Goal: Contribute content: Add original content to the website for others to see

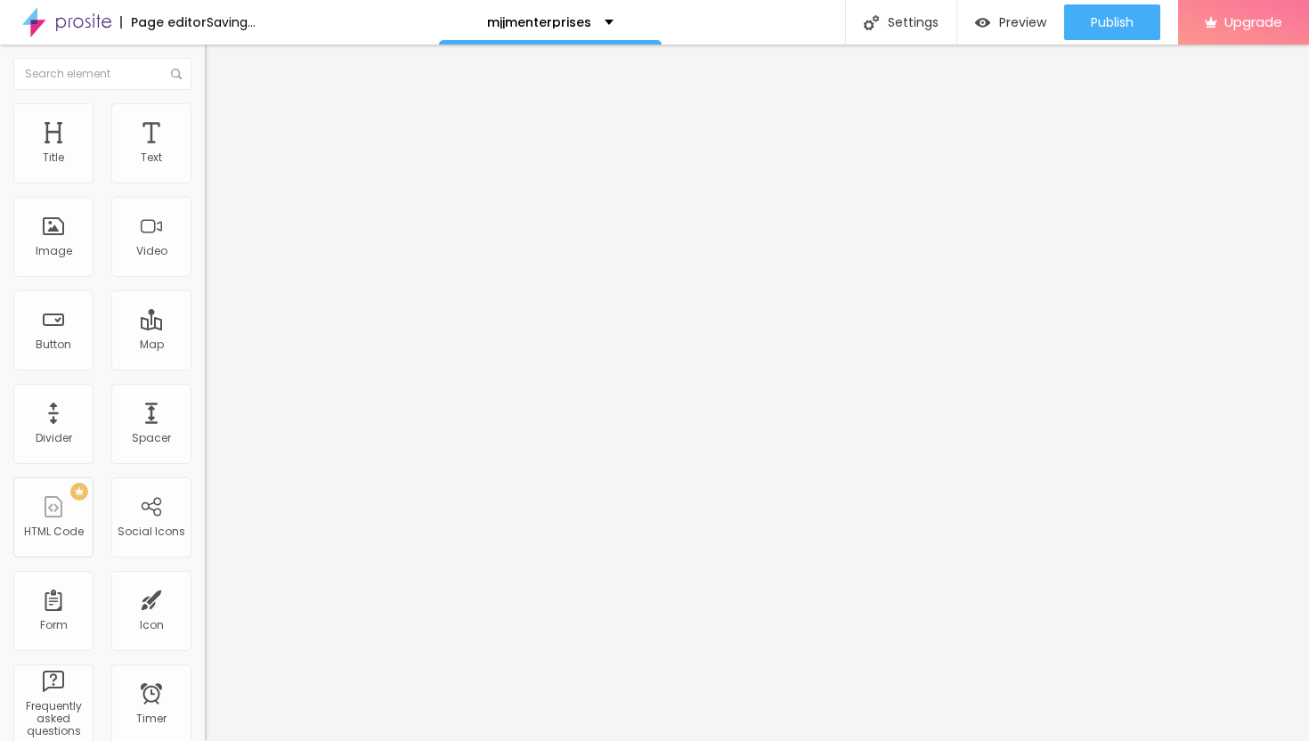
click at [205, 153] on span "Add image" at bounding box center [241, 145] width 73 height 15
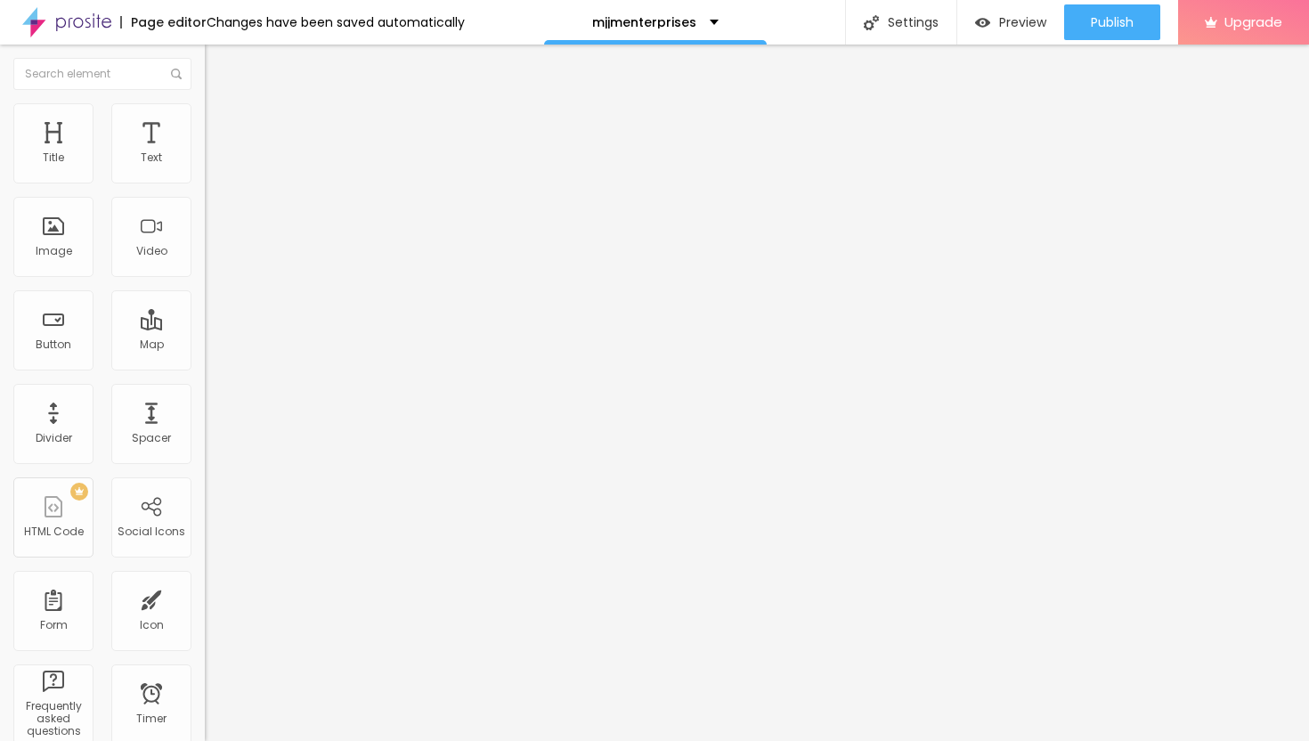
click at [205, 108] on img at bounding box center [213, 111] width 16 height 16
type input "35"
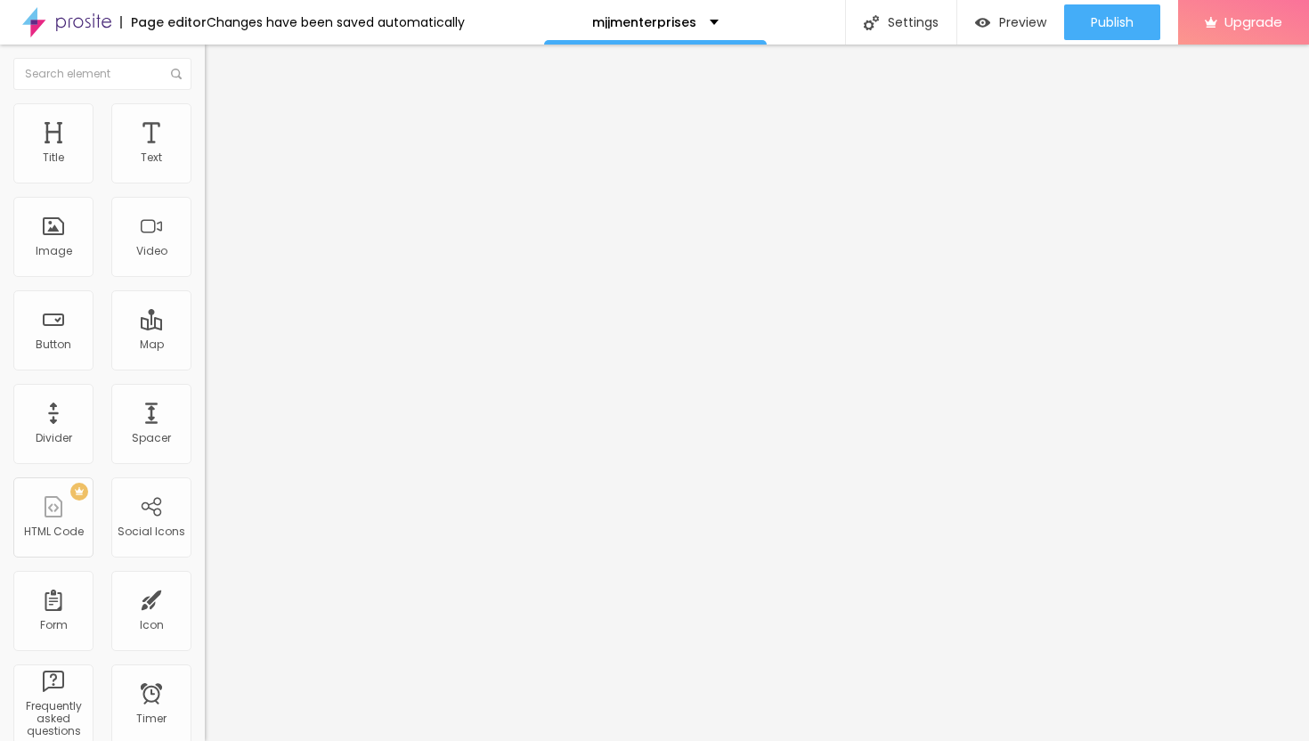
type input "35"
click at [205, 183] on input "range" at bounding box center [262, 175] width 115 height 14
type input "25"
click at [205, 183] on input "range" at bounding box center [262, 175] width 115 height 14
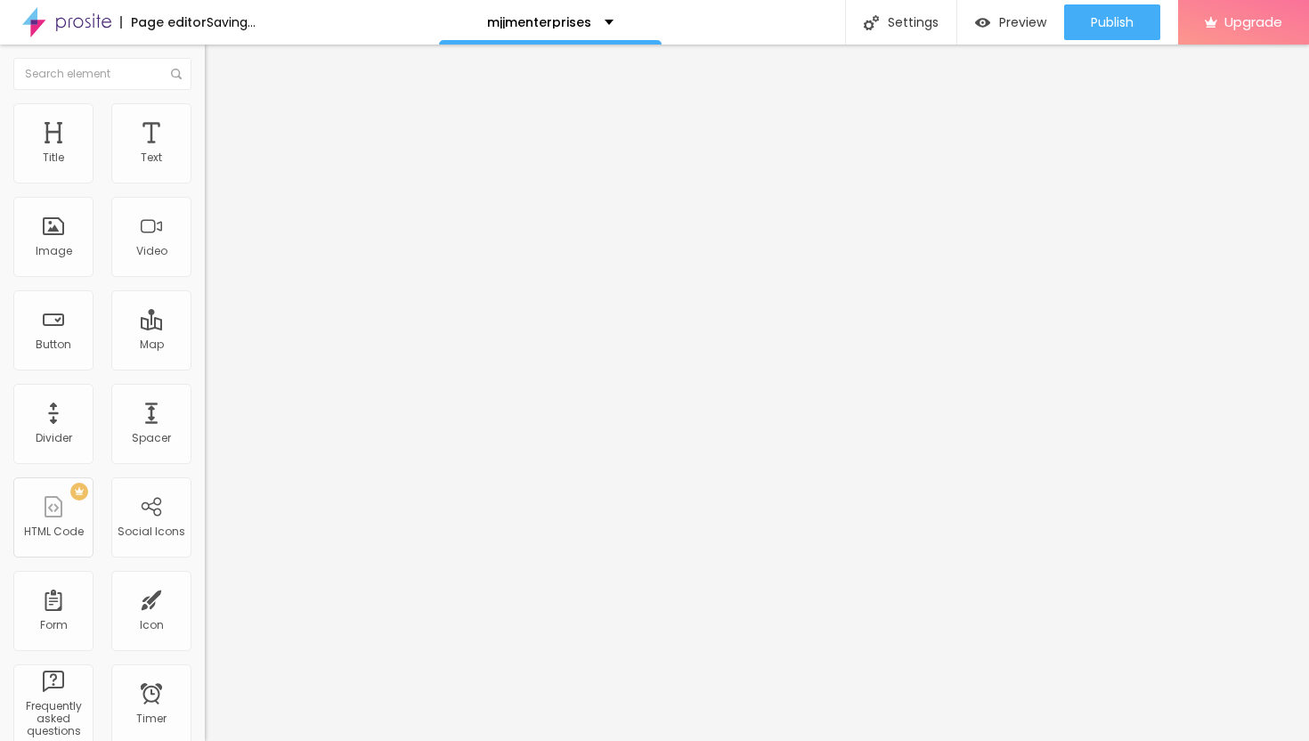
type input "20"
click at [205, 183] on input "range" at bounding box center [262, 175] width 115 height 14
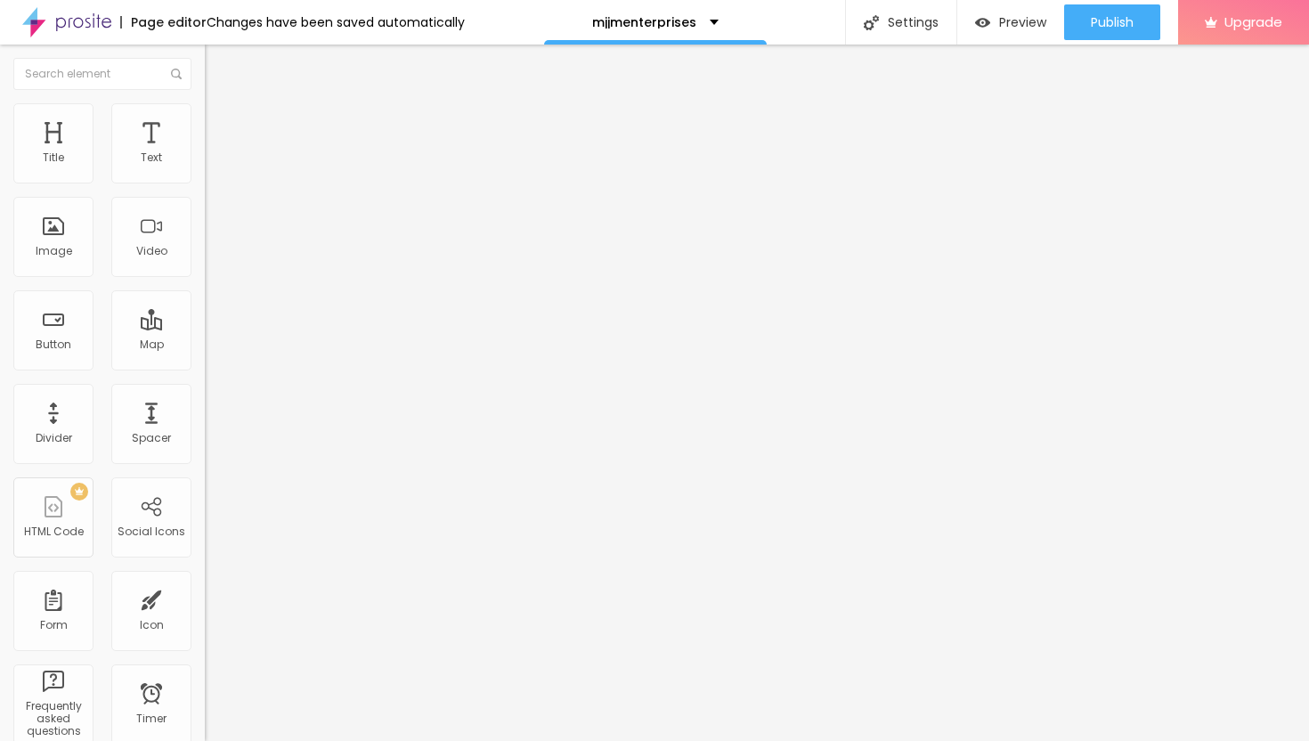
type input "15"
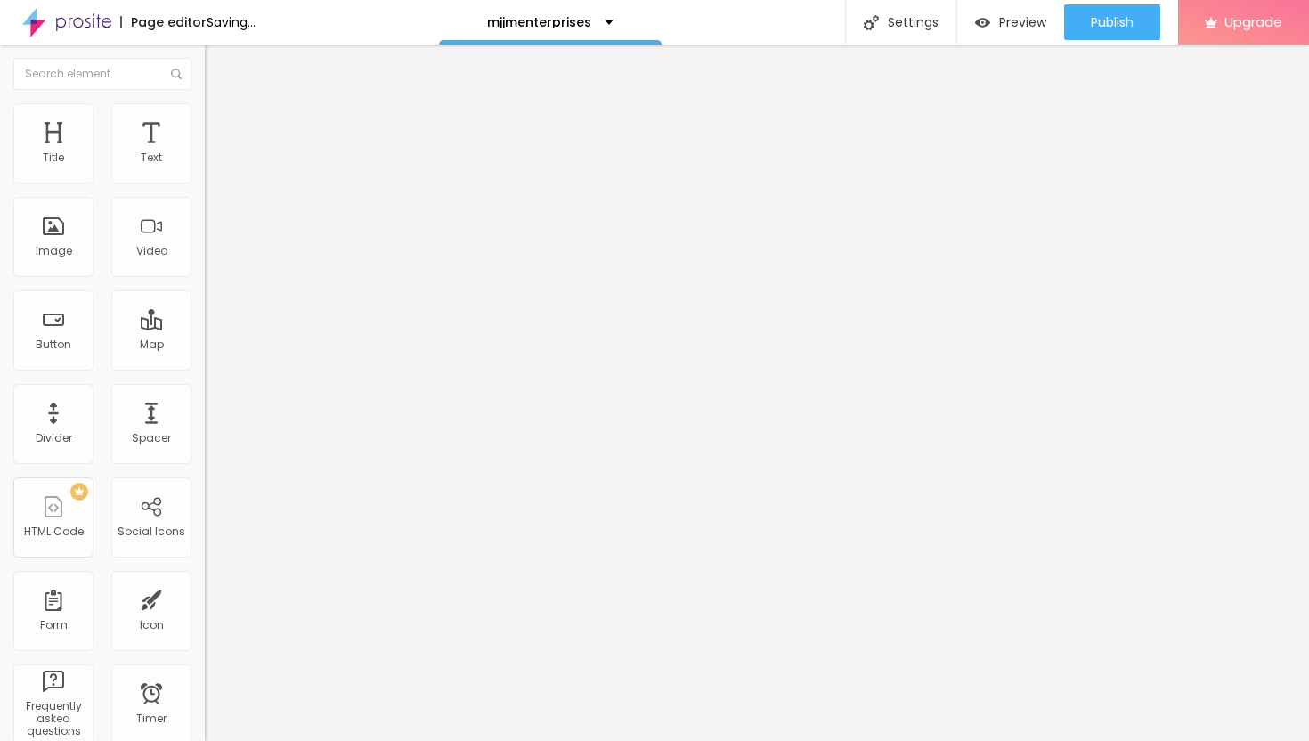
type input "15"
click at [205, 183] on input "range" at bounding box center [262, 175] width 115 height 14
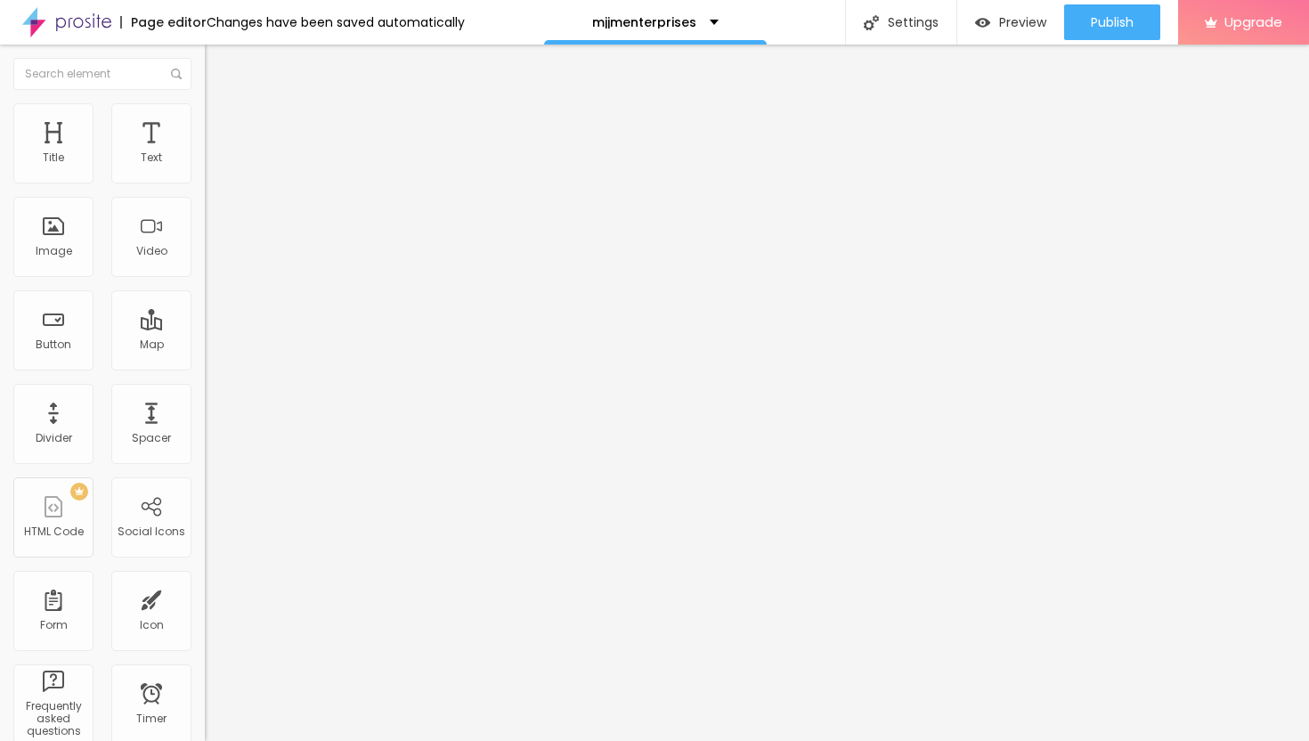
click at [221, 105] on span "Content" at bounding box center [243, 97] width 44 height 15
click at [218, 65] on img "button" at bounding box center [225, 65] width 14 height 14
click at [205, 72] on button "Edit Text" at bounding box center [307, 65] width 205 height 41
click at [168, 149] on div "Text" at bounding box center [151, 143] width 80 height 80
click at [158, 145] on div "Text" at bounding box center [151, 143] width 80 height 80
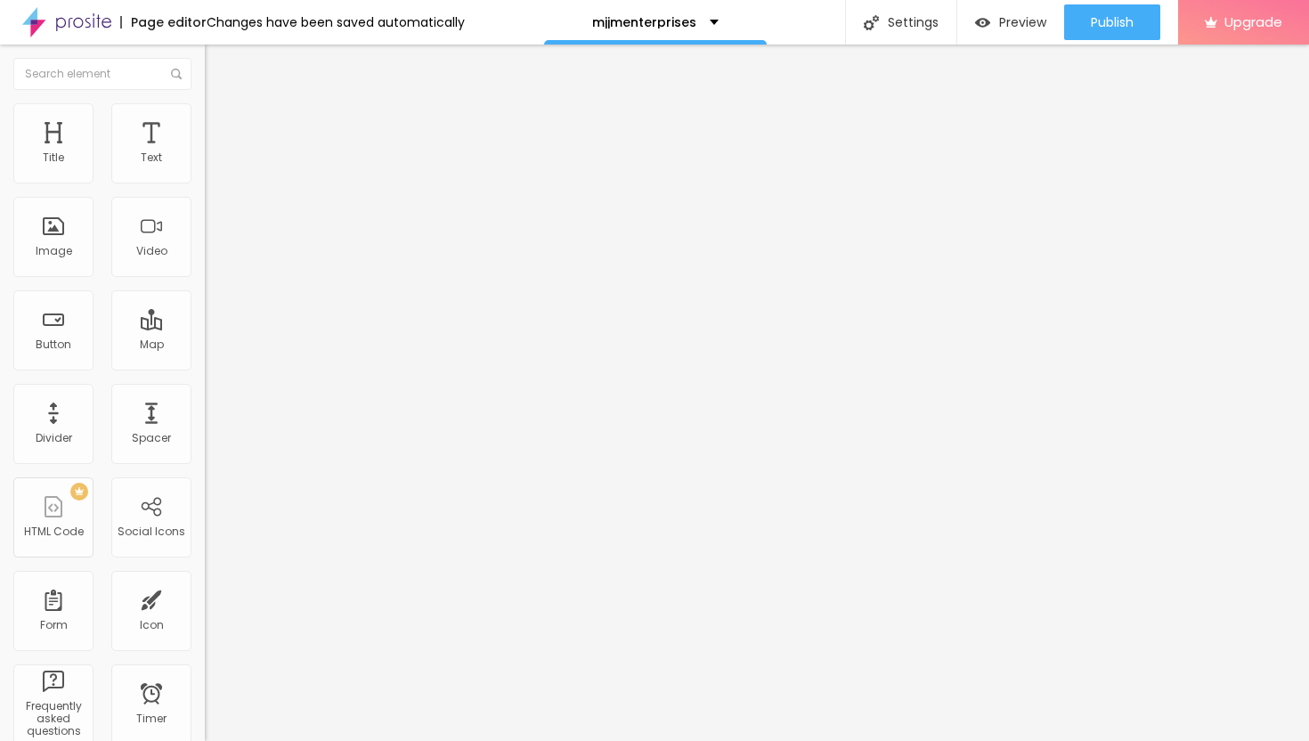
click at [212, 166] on icon "button" at bounding box center [217, 160] width 11 height 11
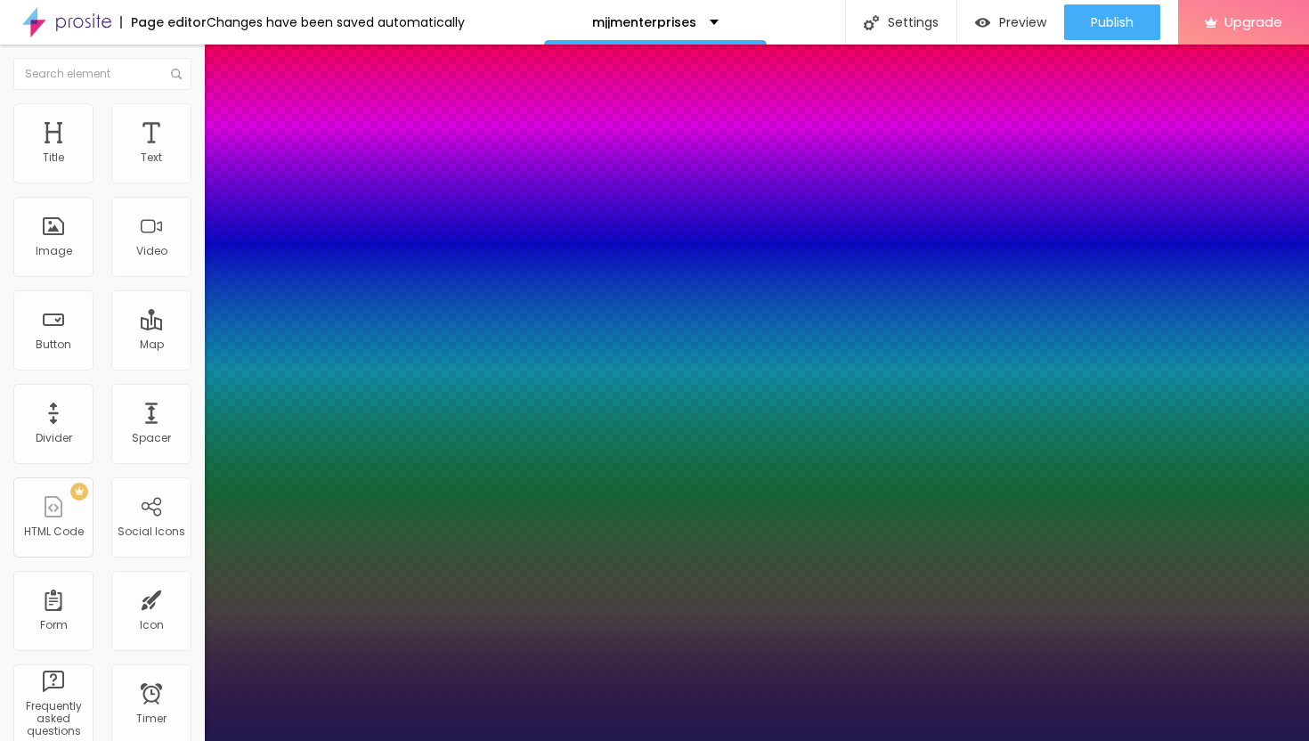
type input "15"
type input "1"
type input "17"
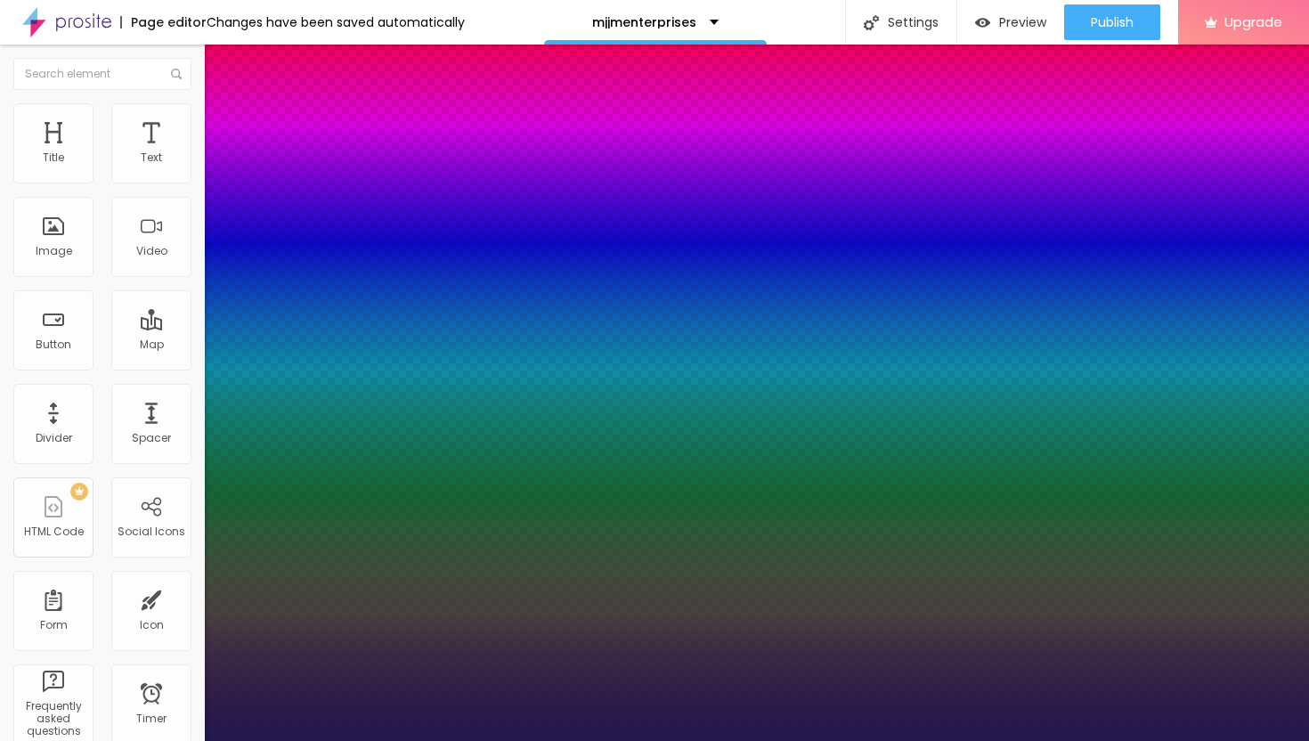
type input "1"
type input "20"
type input "1"
type input "22"
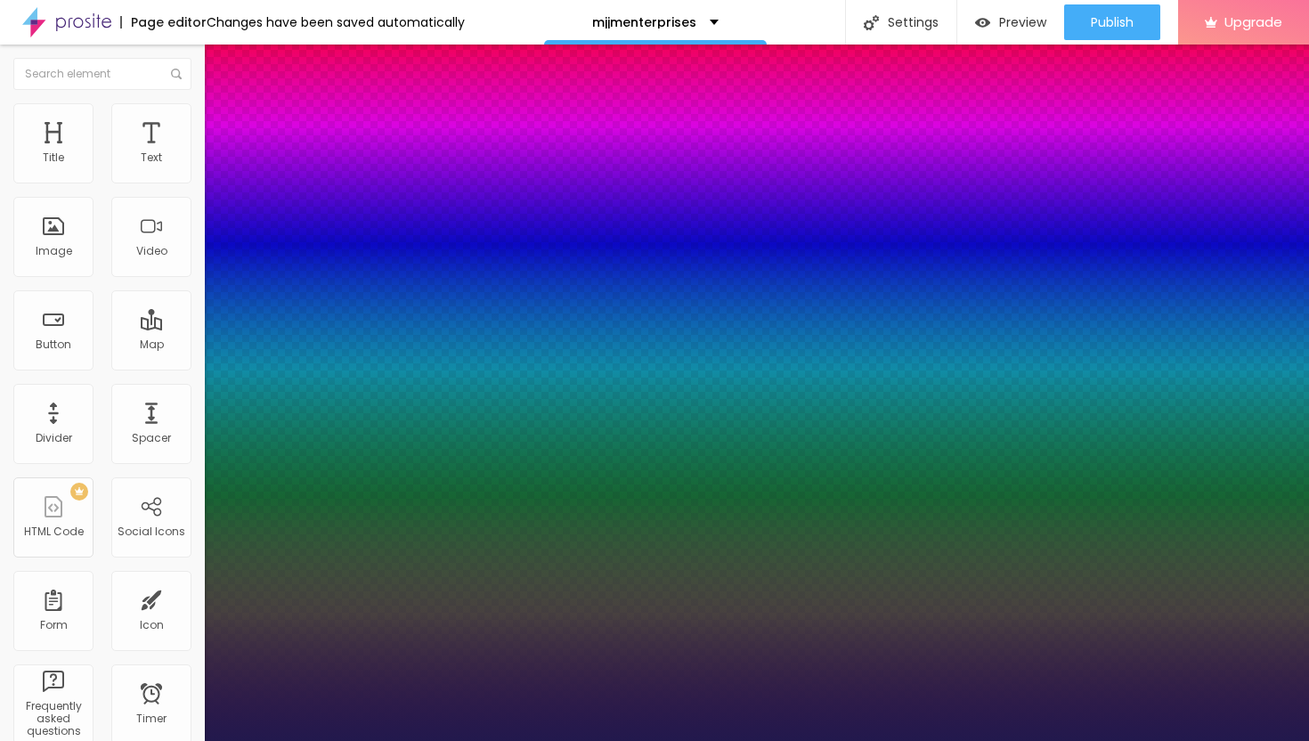
type input "22"
type input "1"
type input "23"
type input "1"
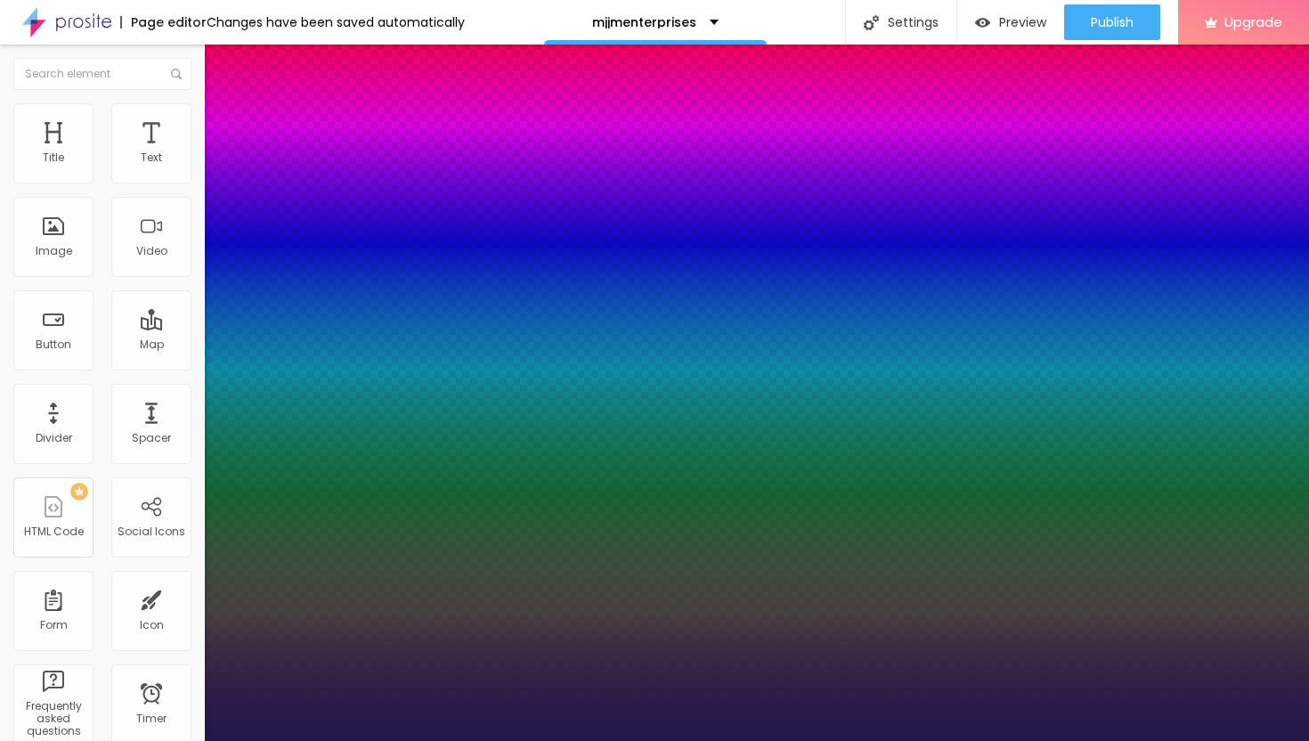
type input "24"
type input "1"
type input "25"
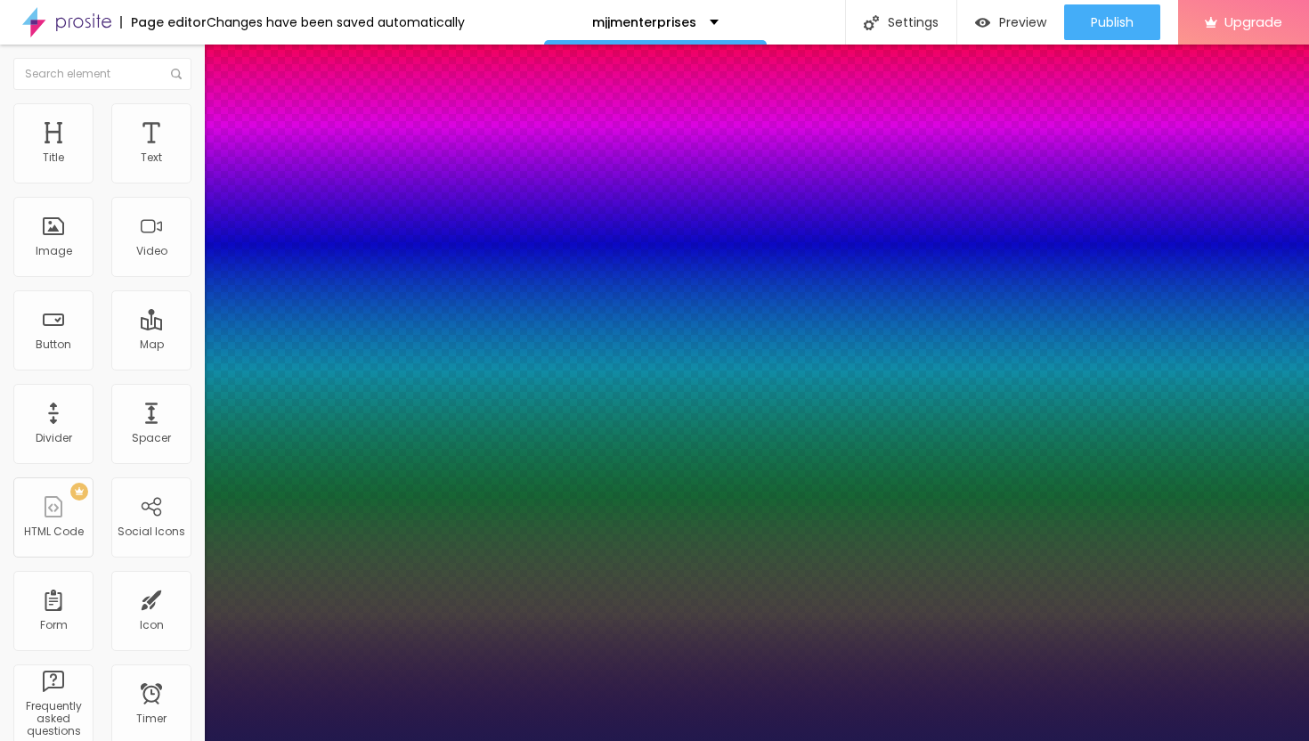
type input "1"
type input "26"
type input "1"
type input "27"
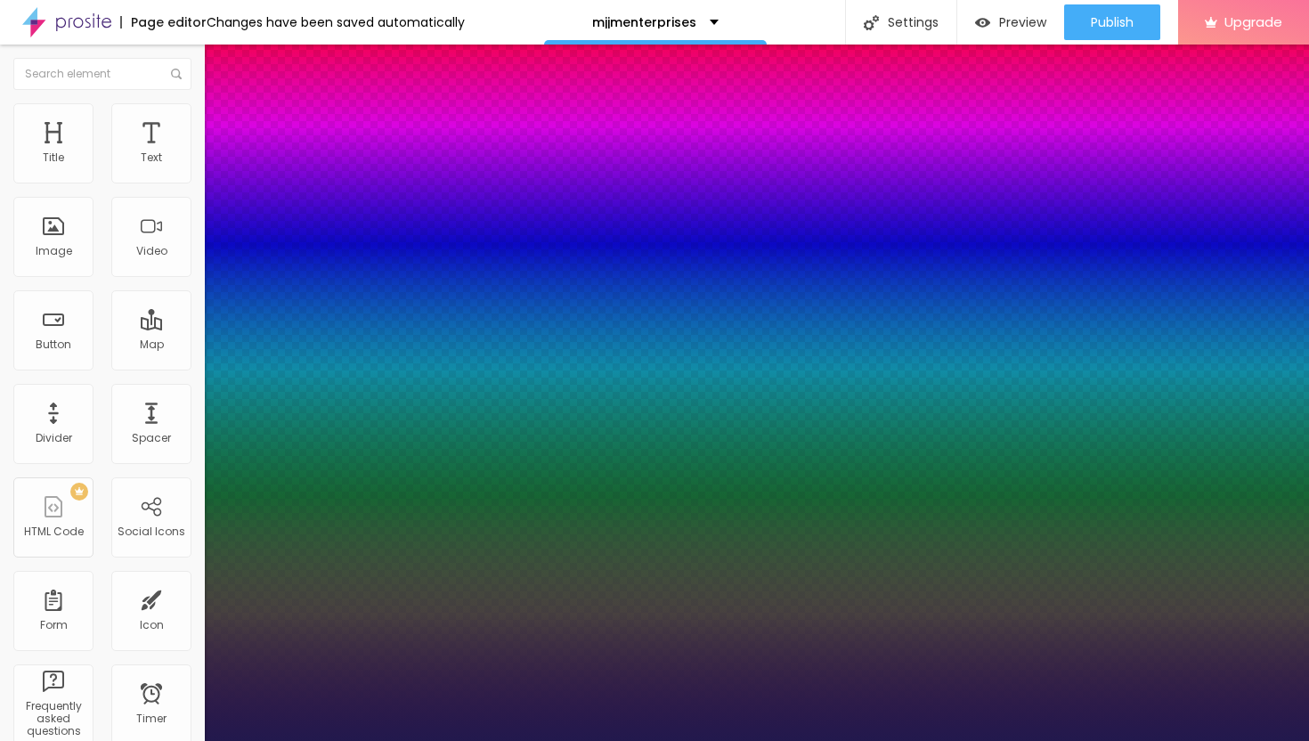
type input "27"
type input "1"
drag, startPoint x: 238, startPoint y: 298, endPoint x: 255, endPoint y: 304, distance: 18.0
type input "26"
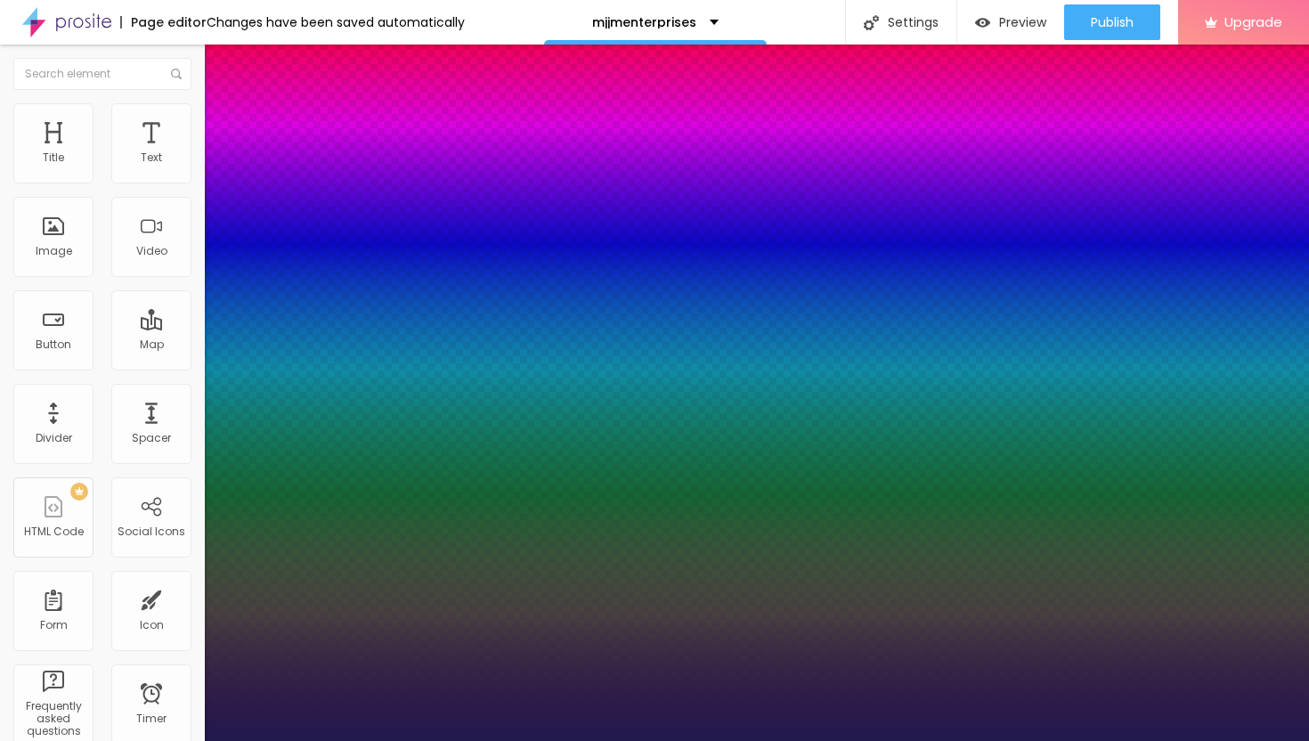
type input "26"
type input "1"
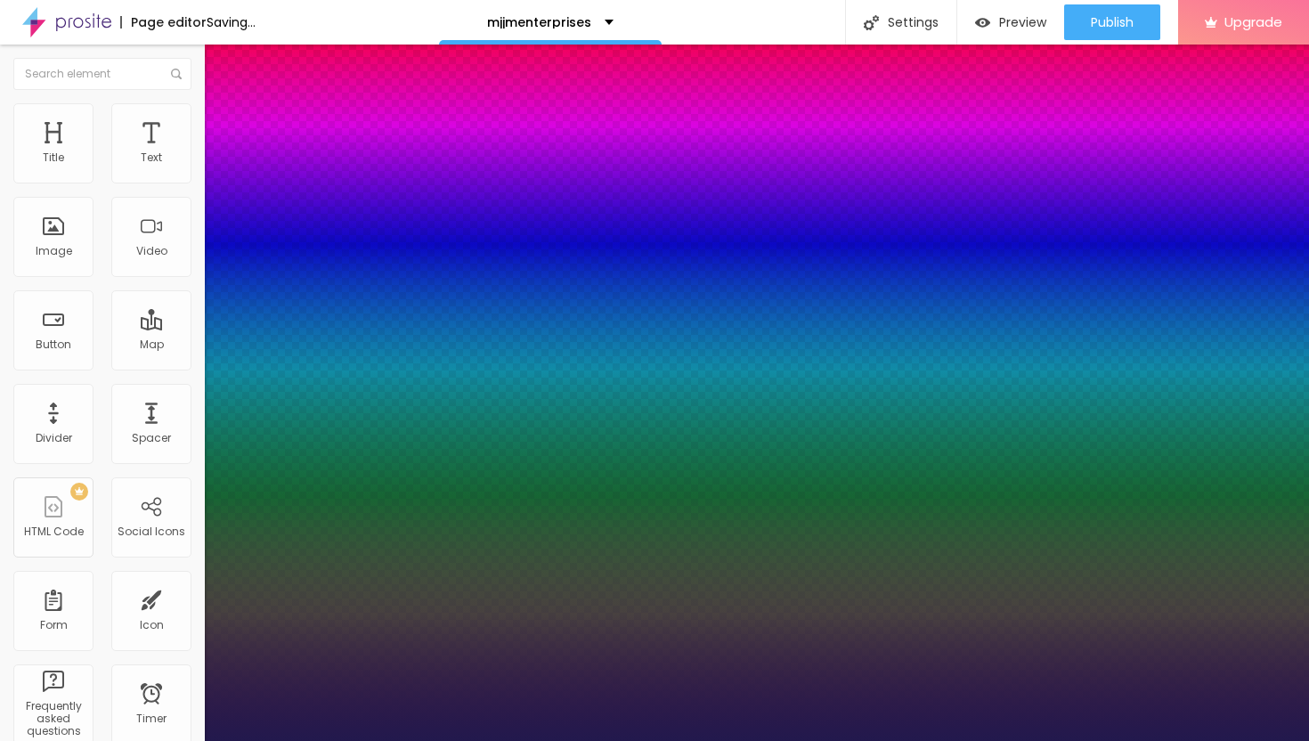
type input "24"
type input "1"
type input "25"
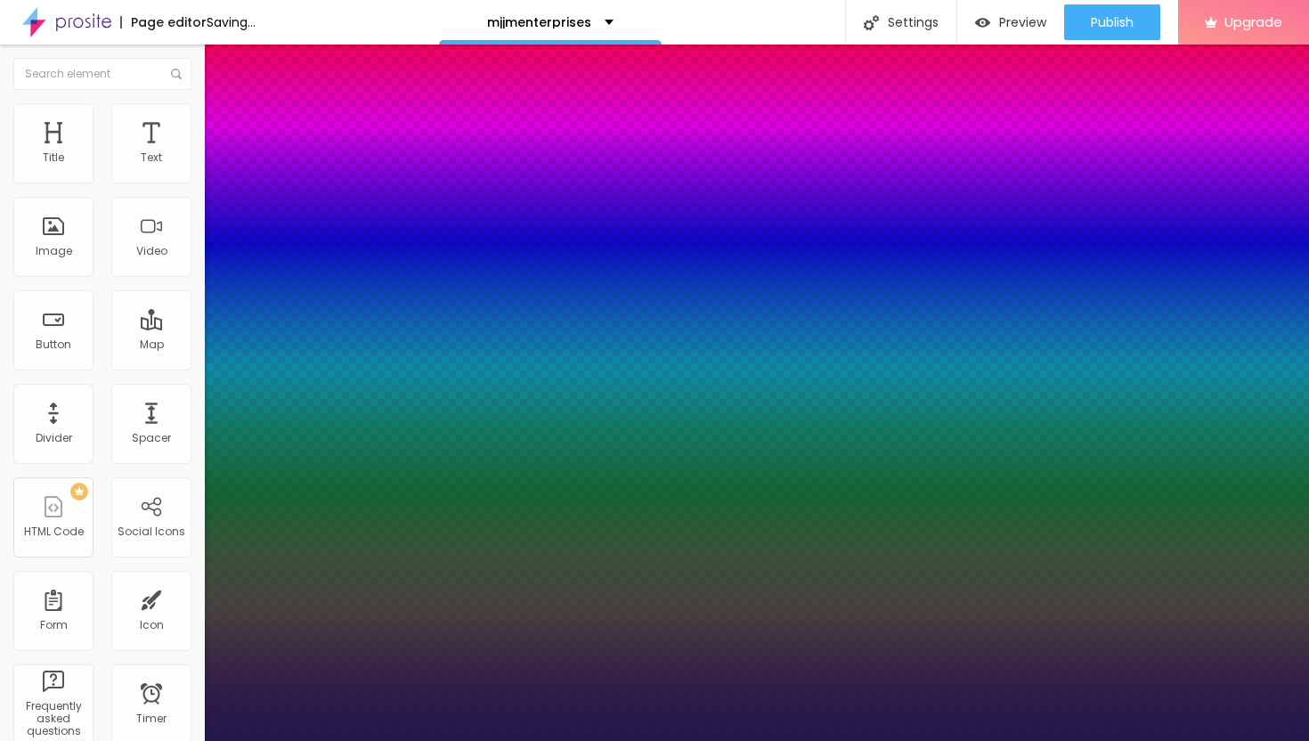
type input "1"
type input "26"
type input "1"
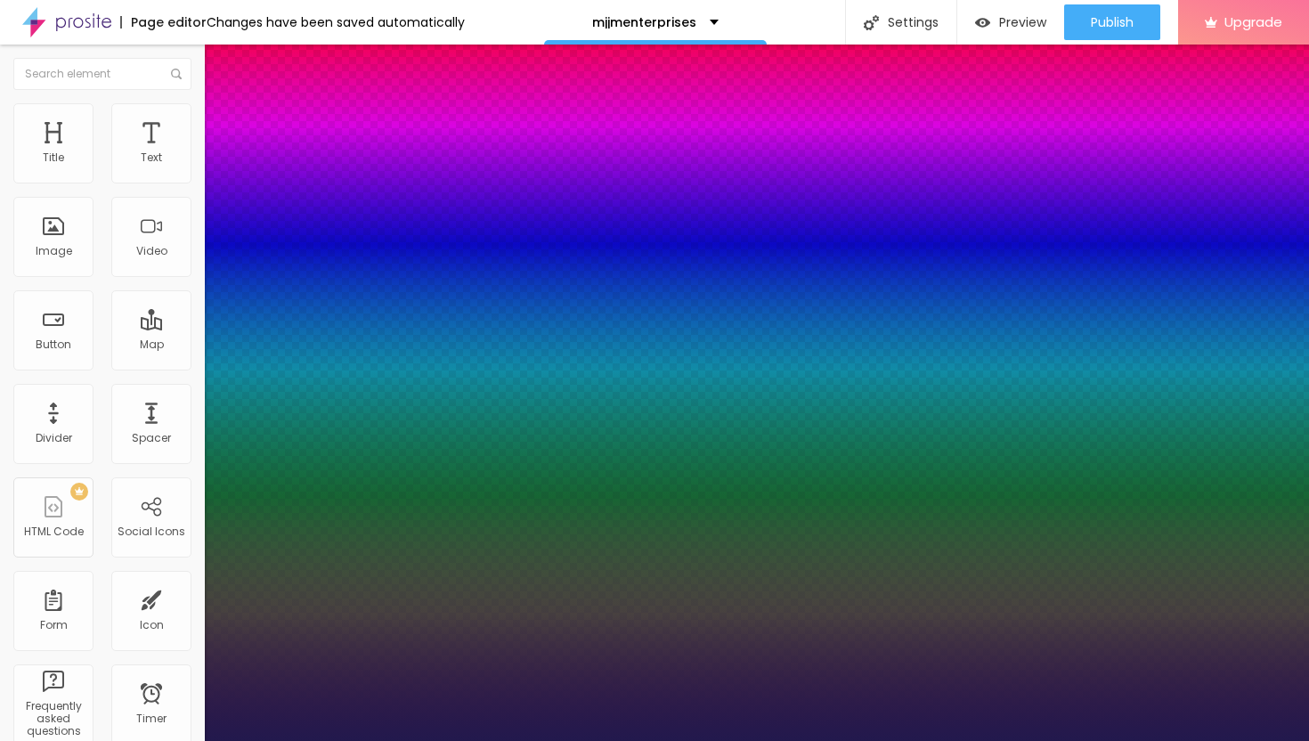
click at [910, 740] on div at bounding box center [654, 741] width 1309 height 0
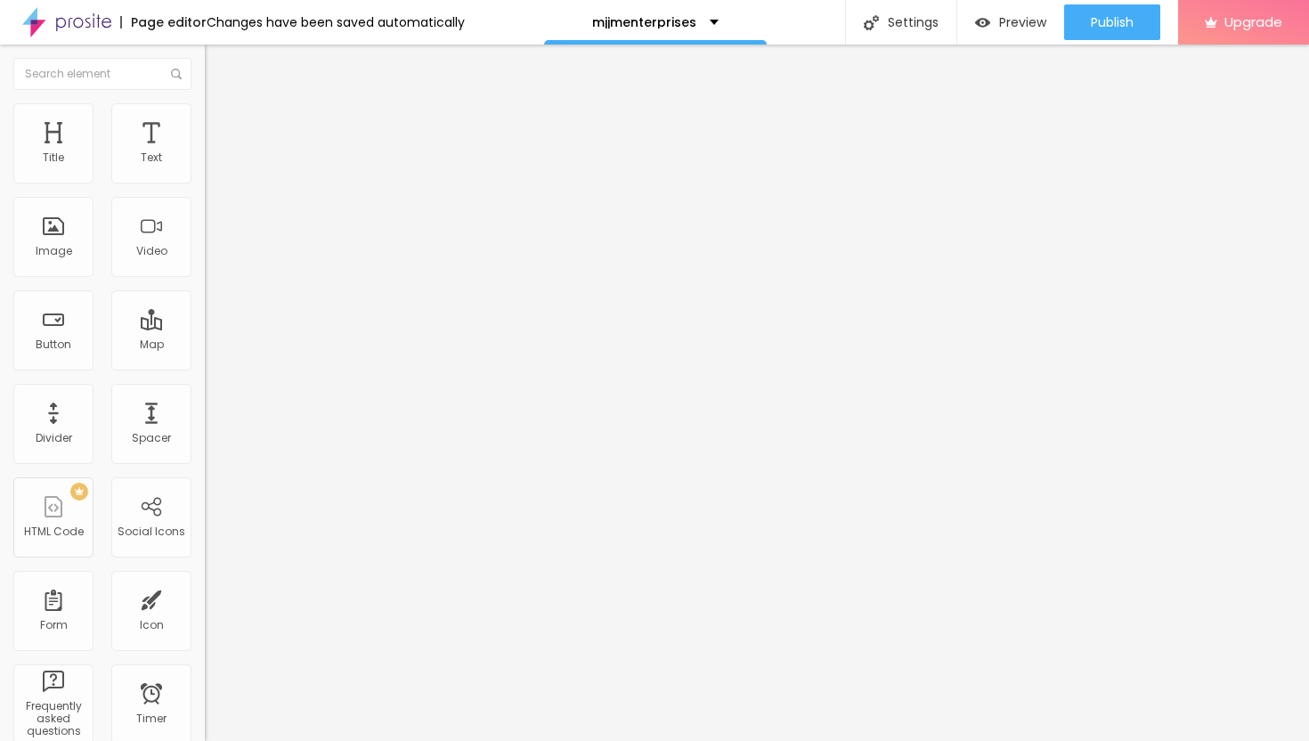
click at [212, 166] on icon "button" at bounding box center [214, 164] width 4 height 4
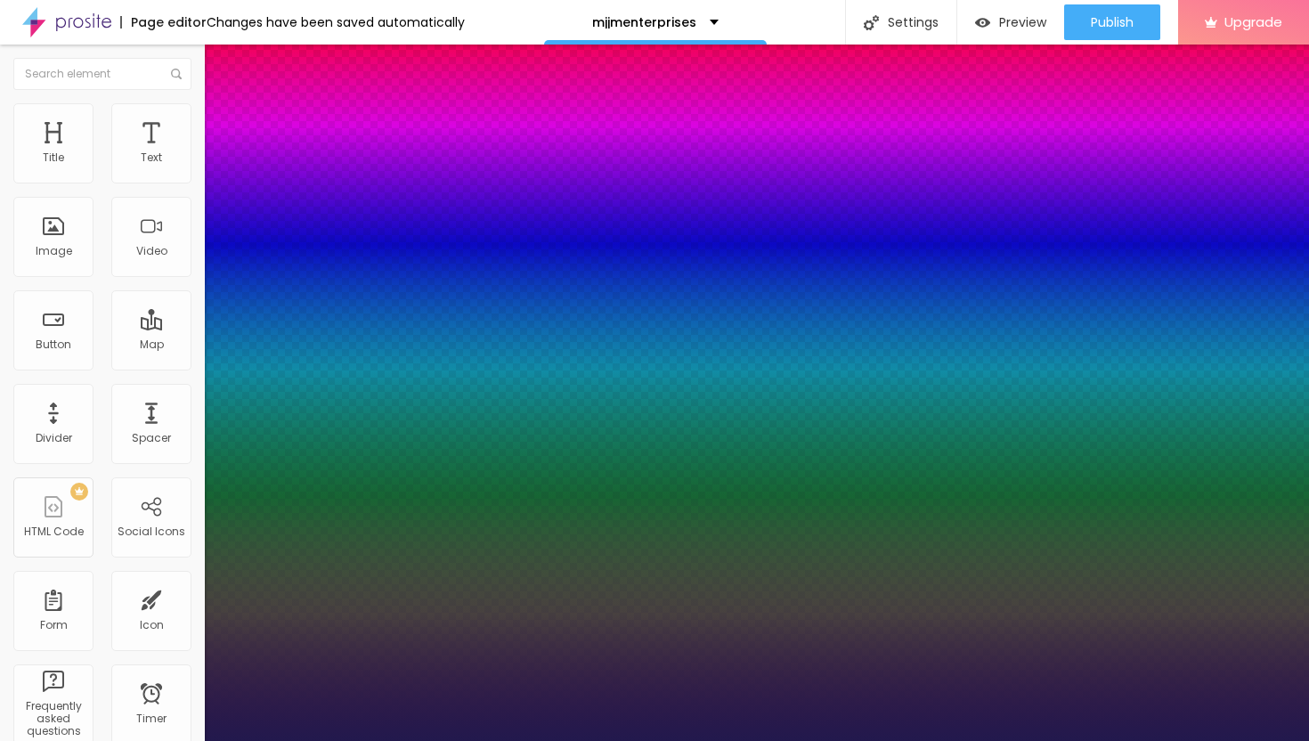
type input "1"
type input "27"
type input "1"
type input "28"
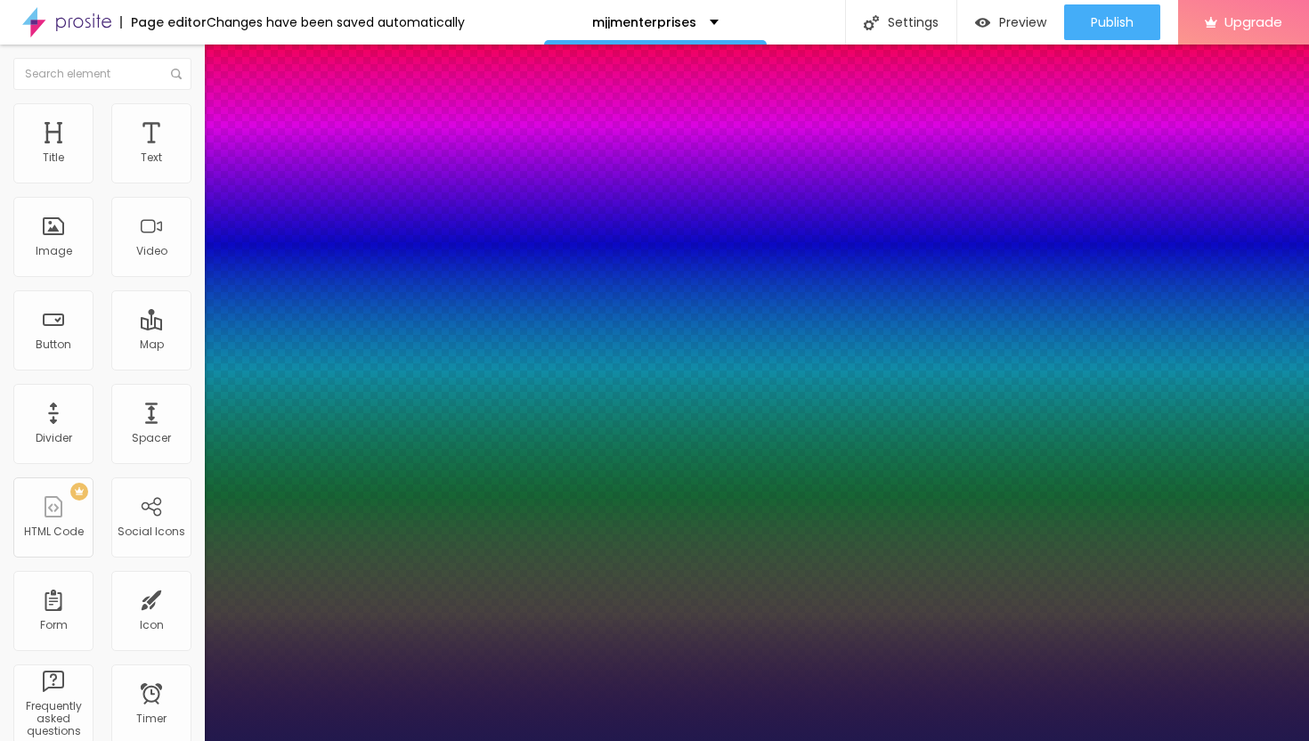
type input "28"
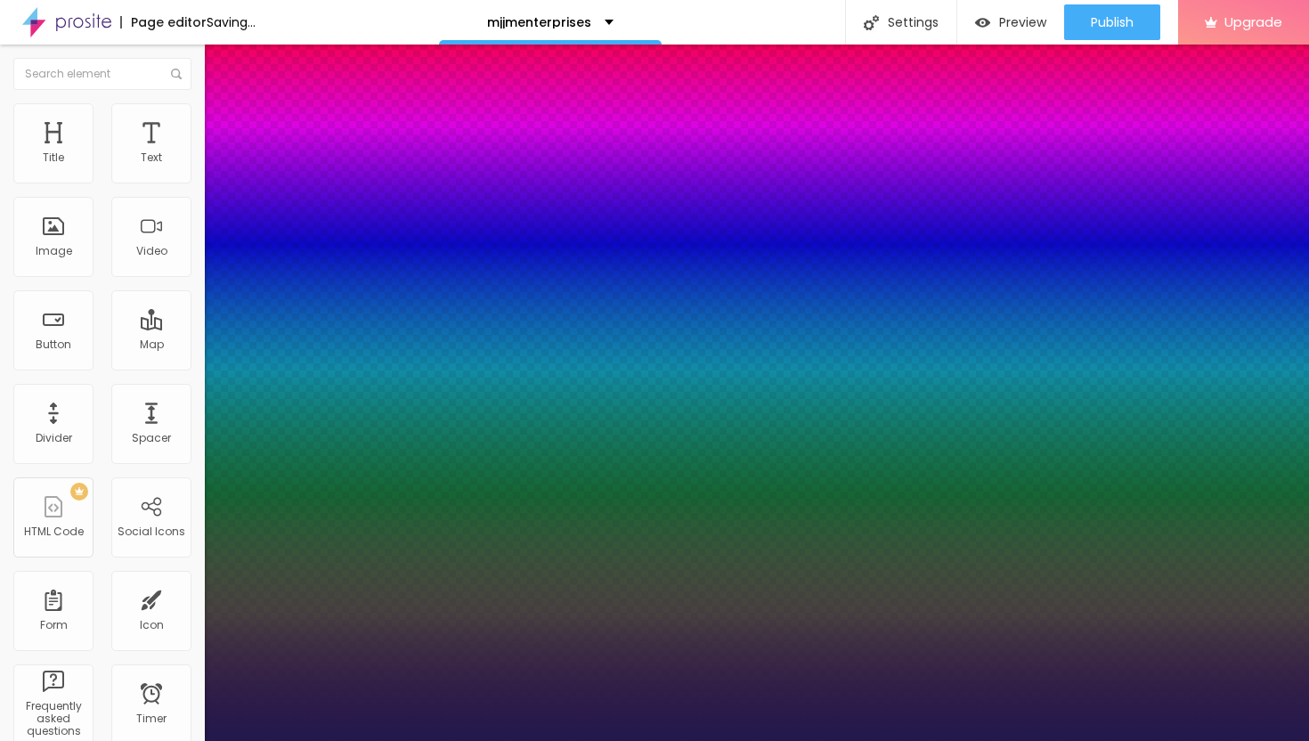
type input "1"
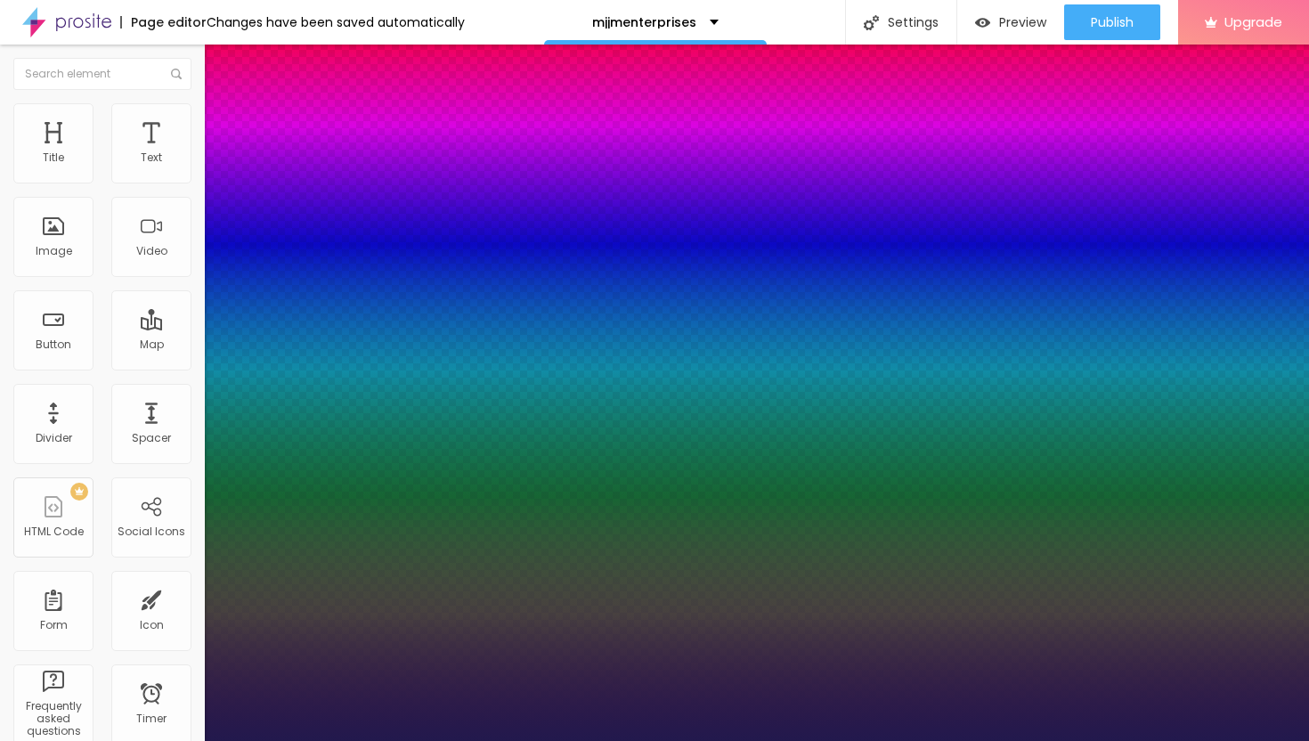
type input "28"
click at [799, 740] on div at bounding box center [654, 741] width 1309 height 0
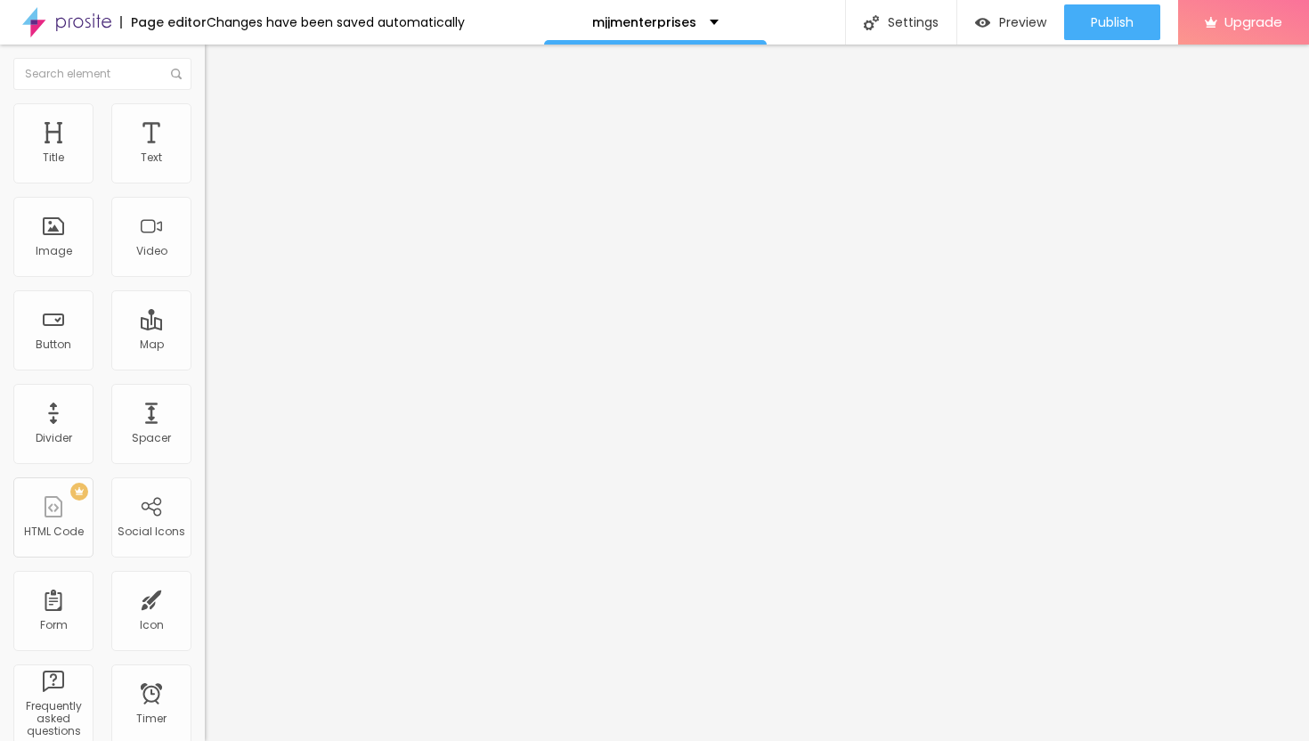
click at [218, 70] on img "button" at bounding box center [225, 65] width 14 height 14
click at [218, 61] on img "button" at bounding box center [225, 65] width 14 height 14
click at [218, 64] on img "button" at bounding box center [225, 65] width 14 height 14
click at [205, 171] on button "button" at bounding box center [217, 161] width 25 height 19
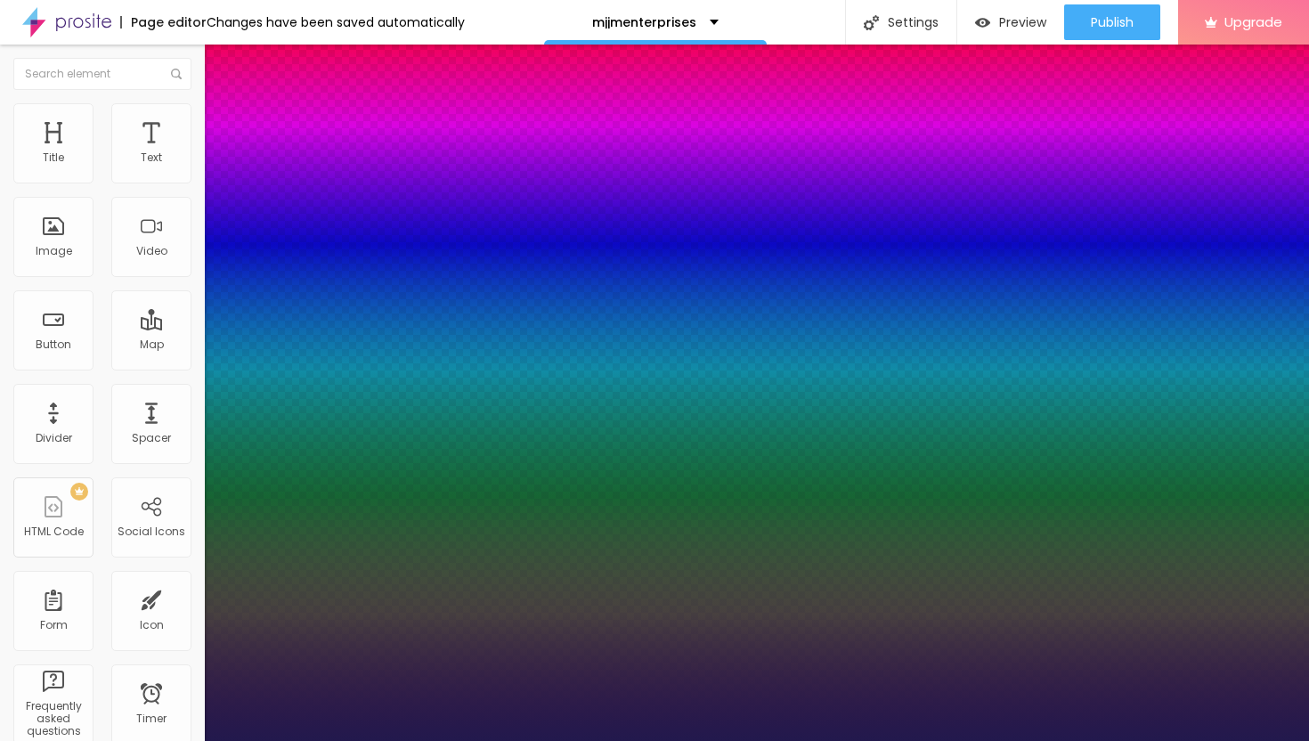
type input "1"
type input "29"
type input "1"
type input "29"
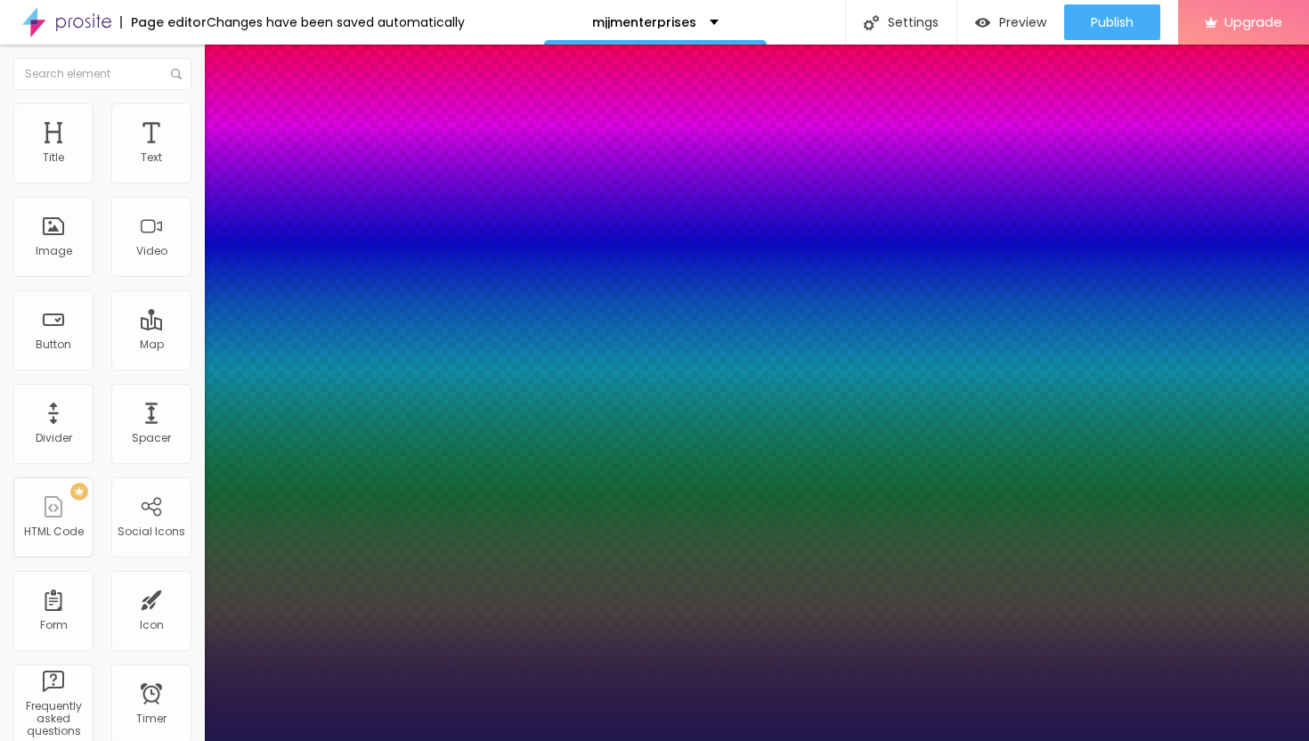
type input "1"
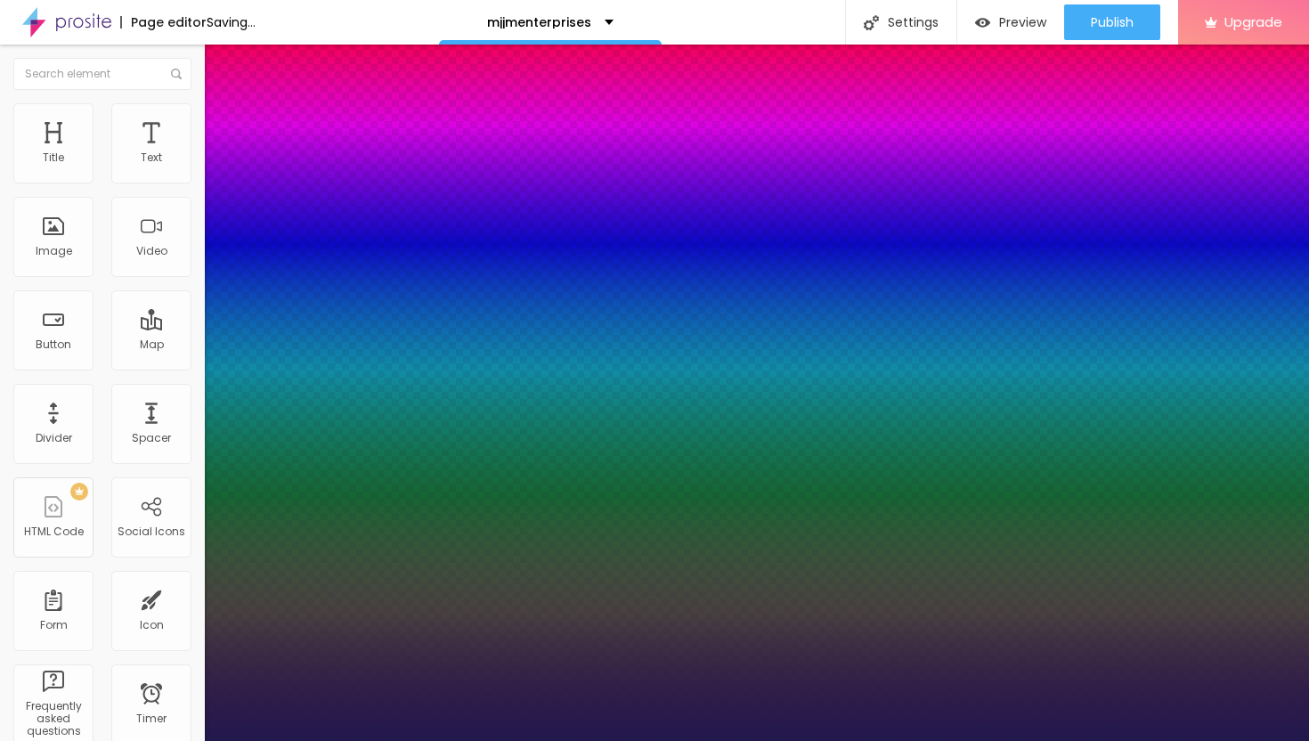
click at [625, 740] on div at bounding box center [654, 741] width 1309 height 0
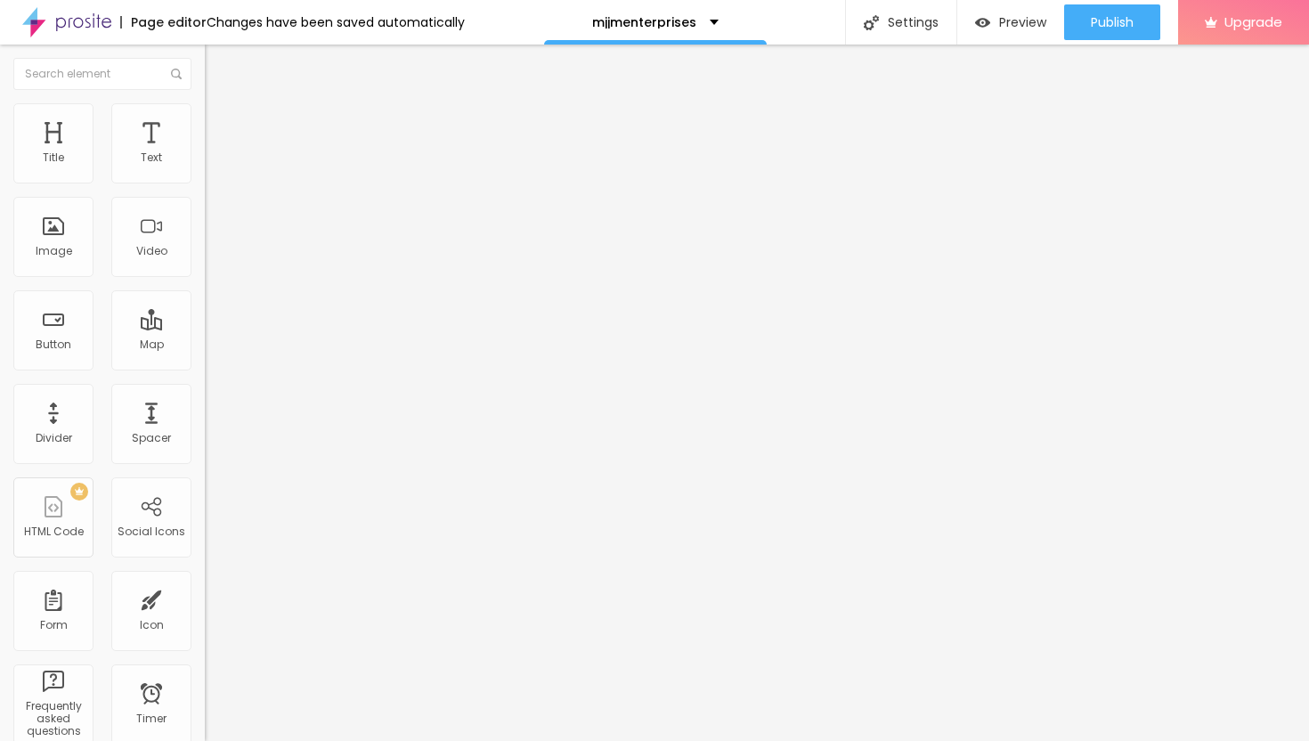
click at [218, 67] on img "button" at bounding box center [225, 65] width 14 height 14
drag, startPoint x: 102, startPoint y: 196, endPoint x: 0, endPoint y: 194, distance: 102.4
click at [205, 194] on div "Text Click me Align Size Default Small Default Big Link URL https:// Open in ne…" at bounding box center [307, 268] width 205 height 259
paste input "→ VIEW DOCUMENT HERE"
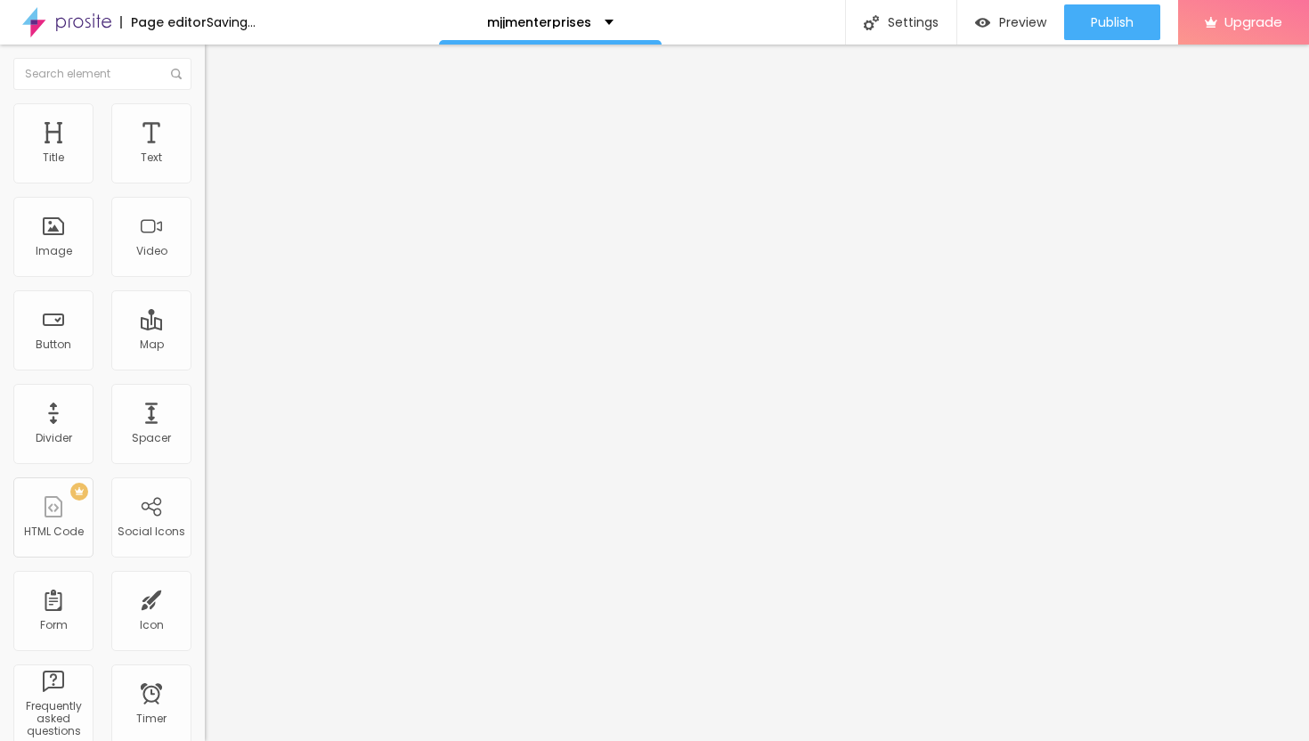
type input "→ VIEW DOCUMENT HERE"
drag, startPoint x: 68, startPoint y: 373, endPoint x: 6, endPoint y: 371, distance: 61.5
click at [205, 371] on div "Text → VIEW DOCUMENT HERE Align Size Default Small Default Big Link URL https:/…" at bounding box center [307, 268] width 205 height 259
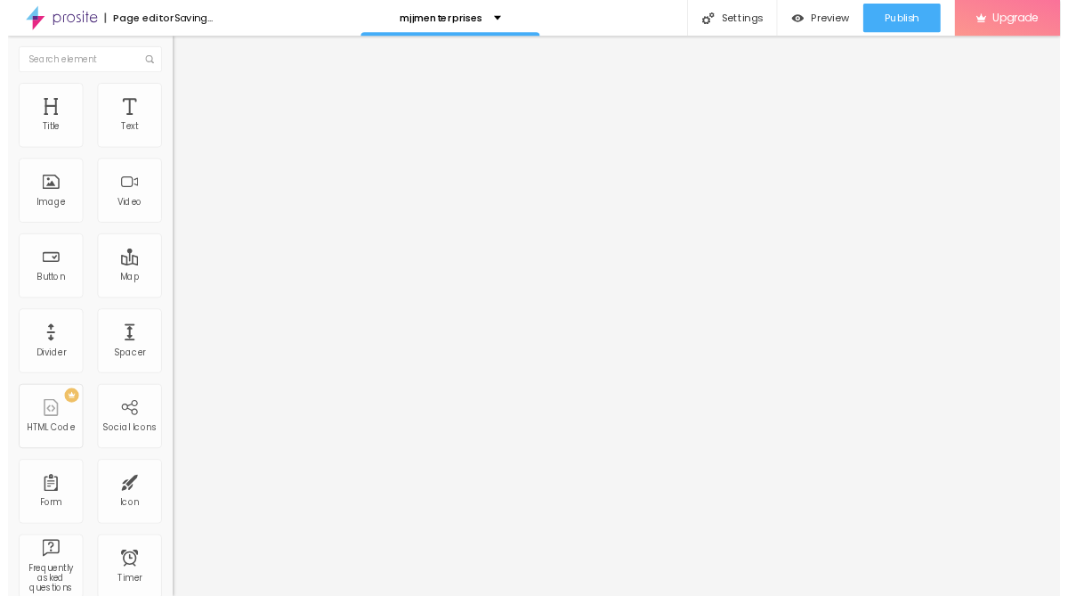
scroll to position [0, 0]
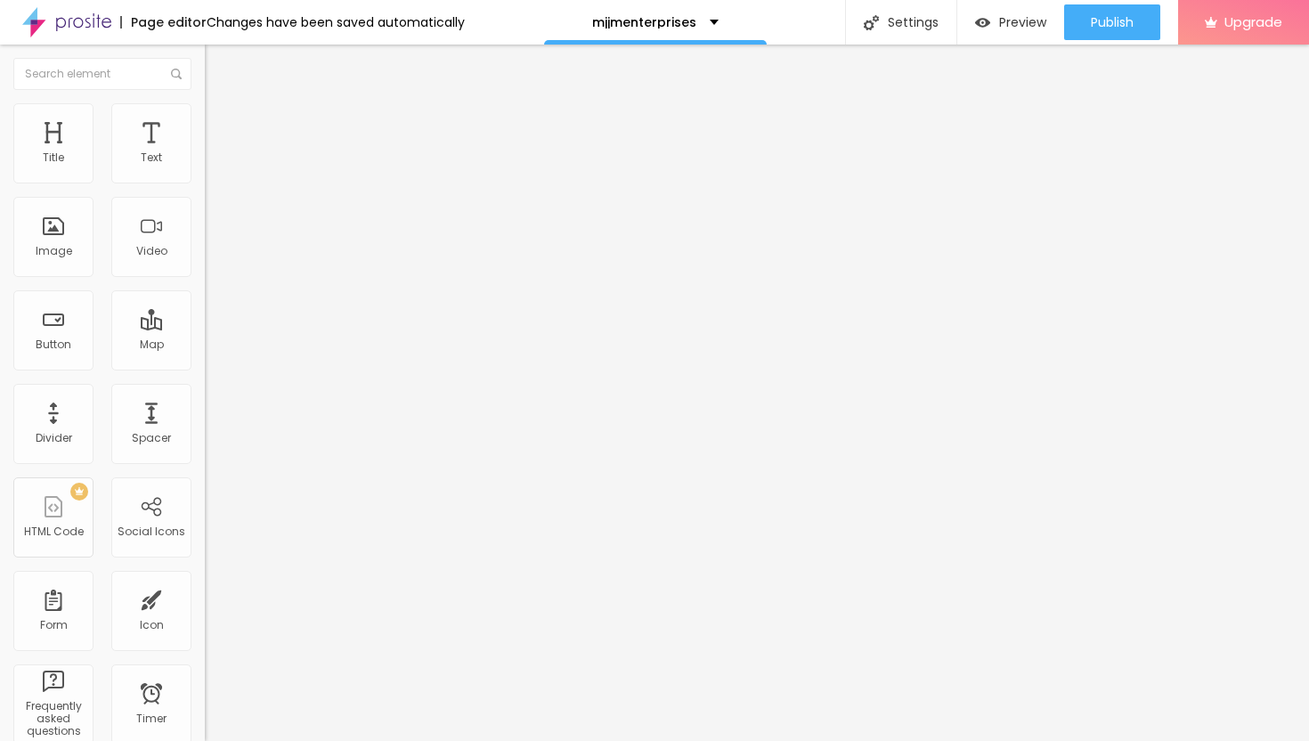
paste input "[URL][DOMAIN_NAME]"
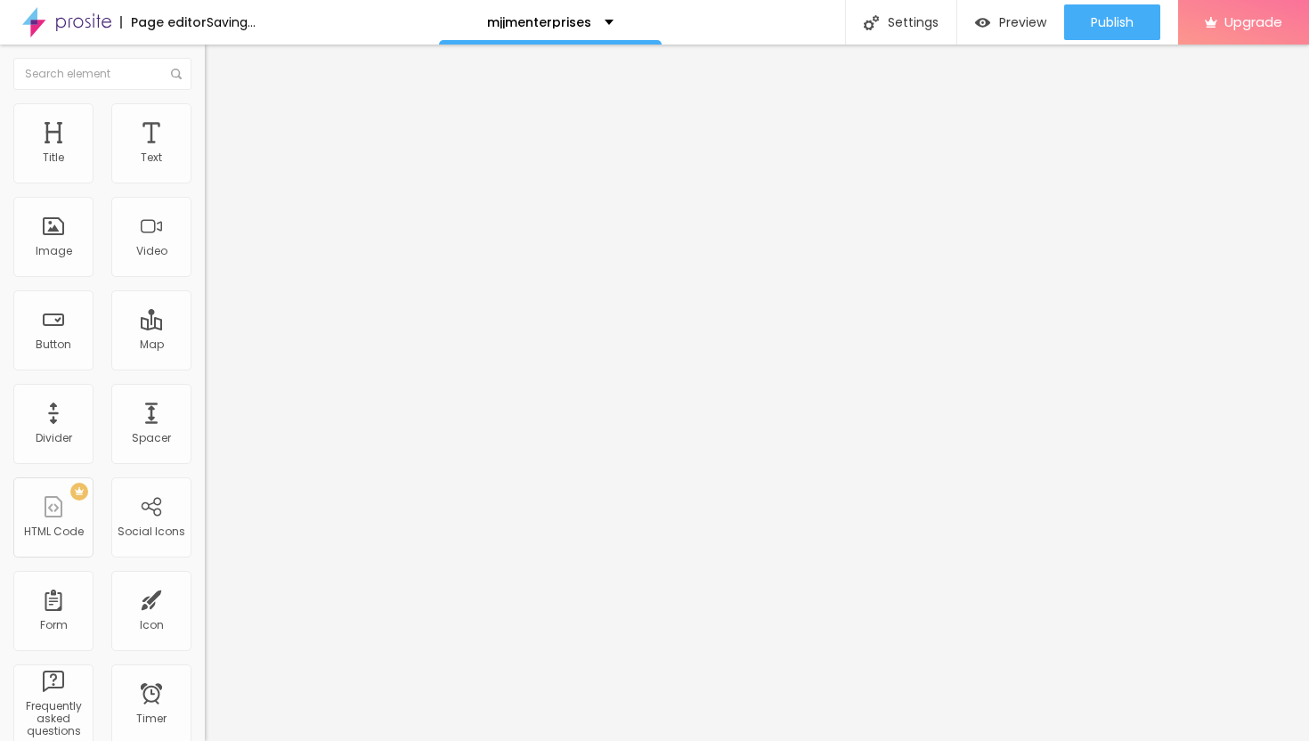
type input "[URL][DOMAIN_NAME]"
click at [205, 389] on div at bounding box center [307, 389] width 205 height 0
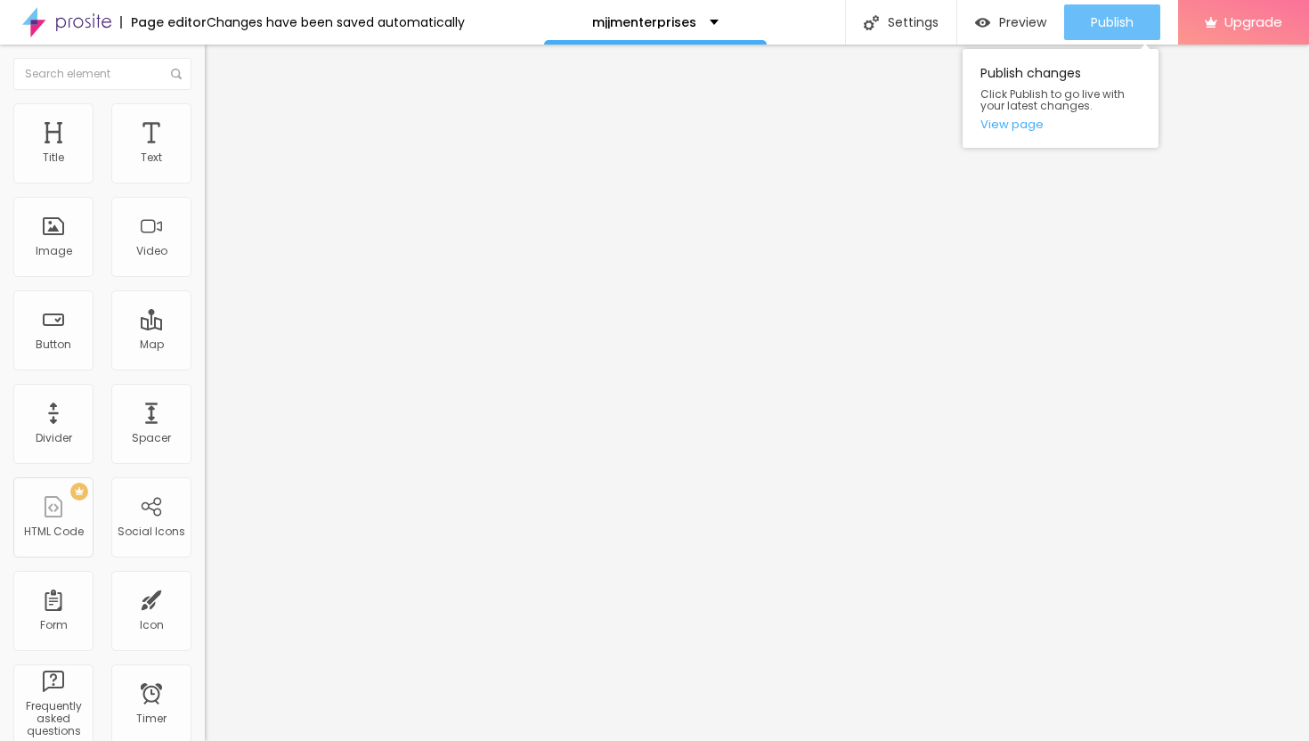
click at [1108, 16] on span "Publish" at bounding box center [1112, 22] width 43 height 14
